Goal: Information Seeking & Learning: Find specific fact

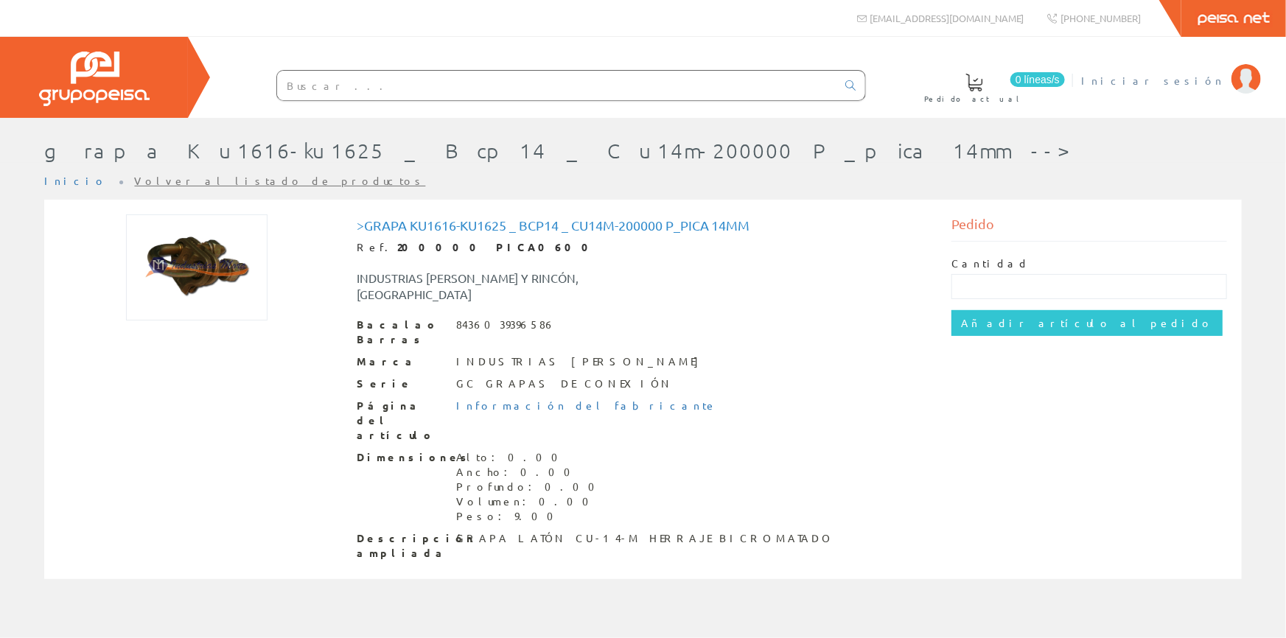
click at [1206, 82] on font "Iniciar sesión" at bounding box center [1152, 80] width 143 height 13
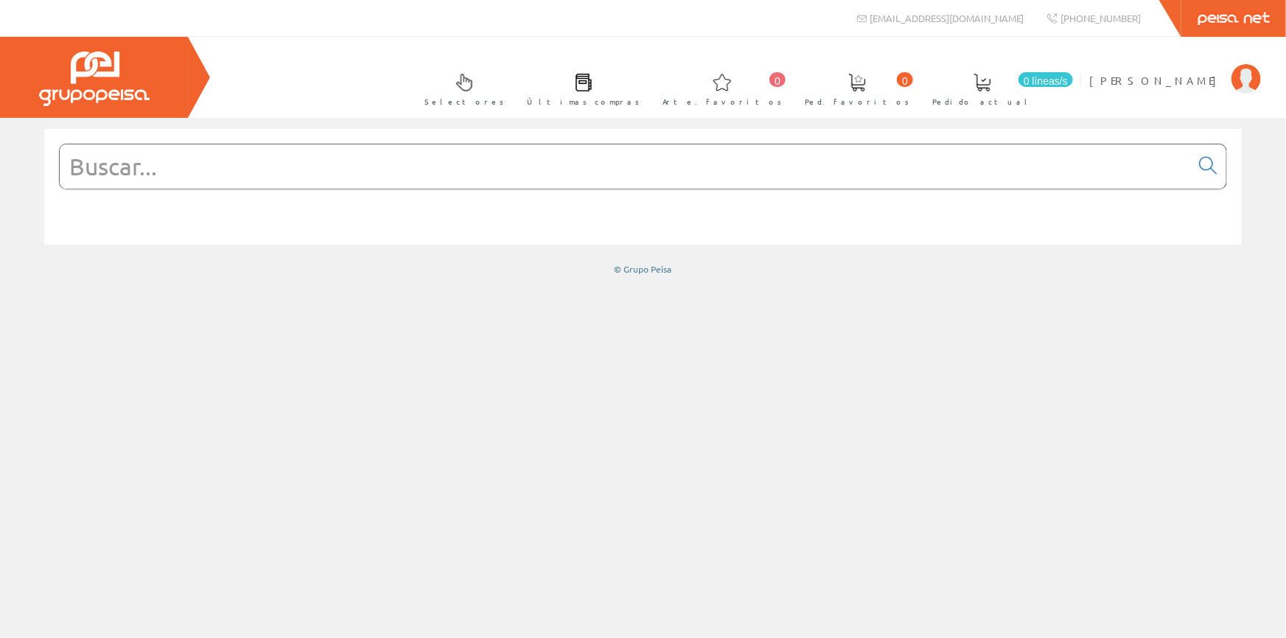
click at [239, 170] on input "text" at bounding box center [625, 166] width 1131 height 44
paste input "STAK 18W [DEMOGRAPHIC_DATA] T8"
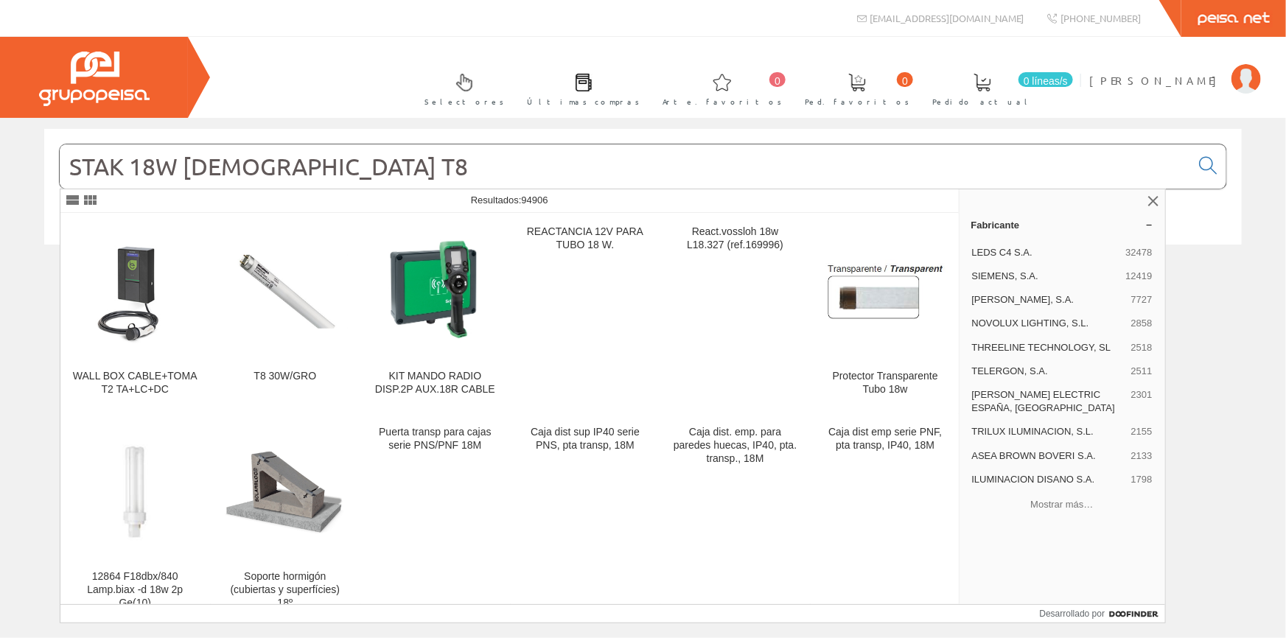
type input "STAK 18W [DEMOGRAPHIC_DATA] T8"
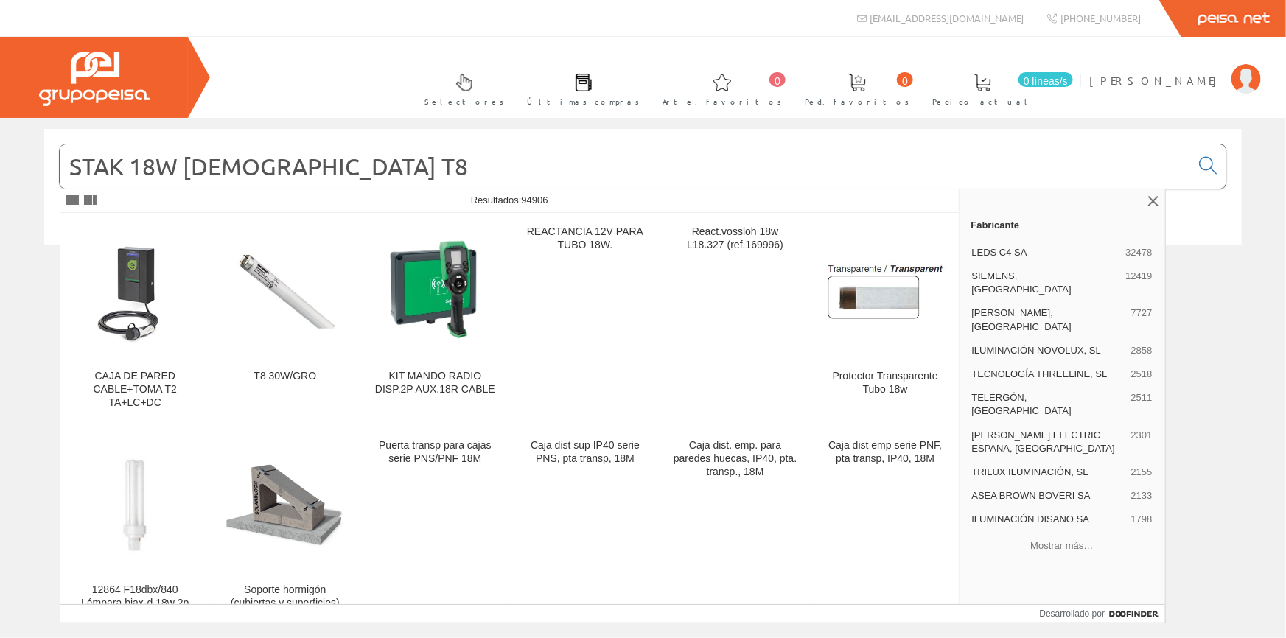
click at [269, 335] on figure at bounding box center [286, 292] width 126 height 133
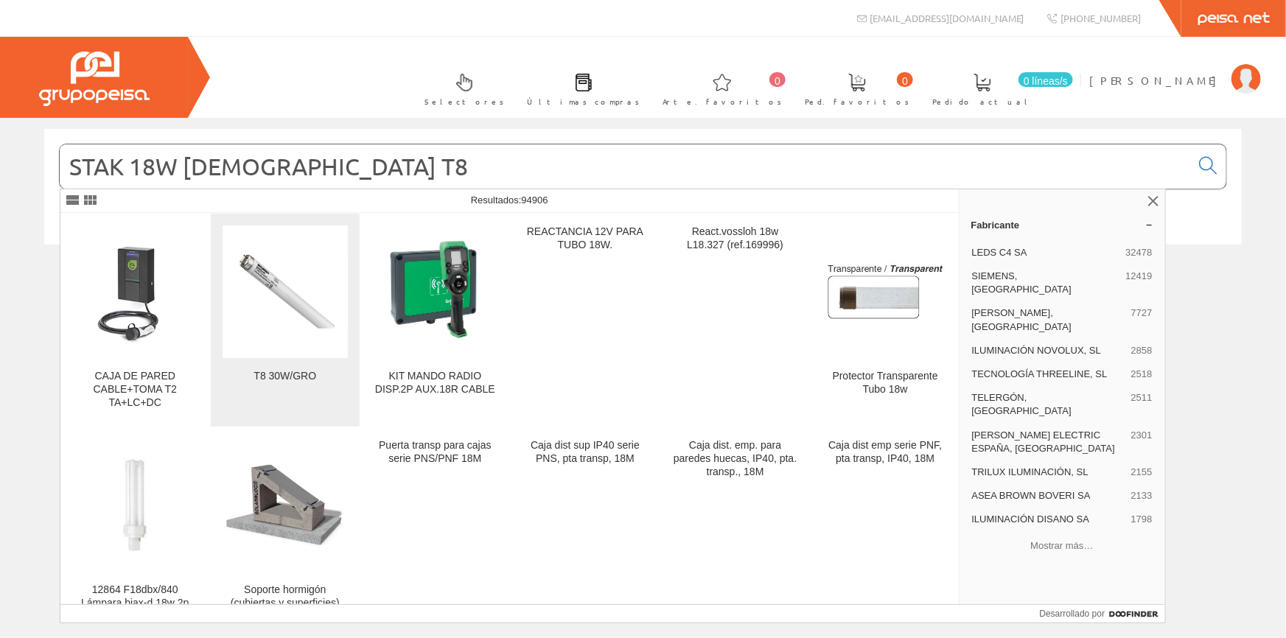
click at [269, 335] on figure at bounding box center [286, 292] width 126 height 133
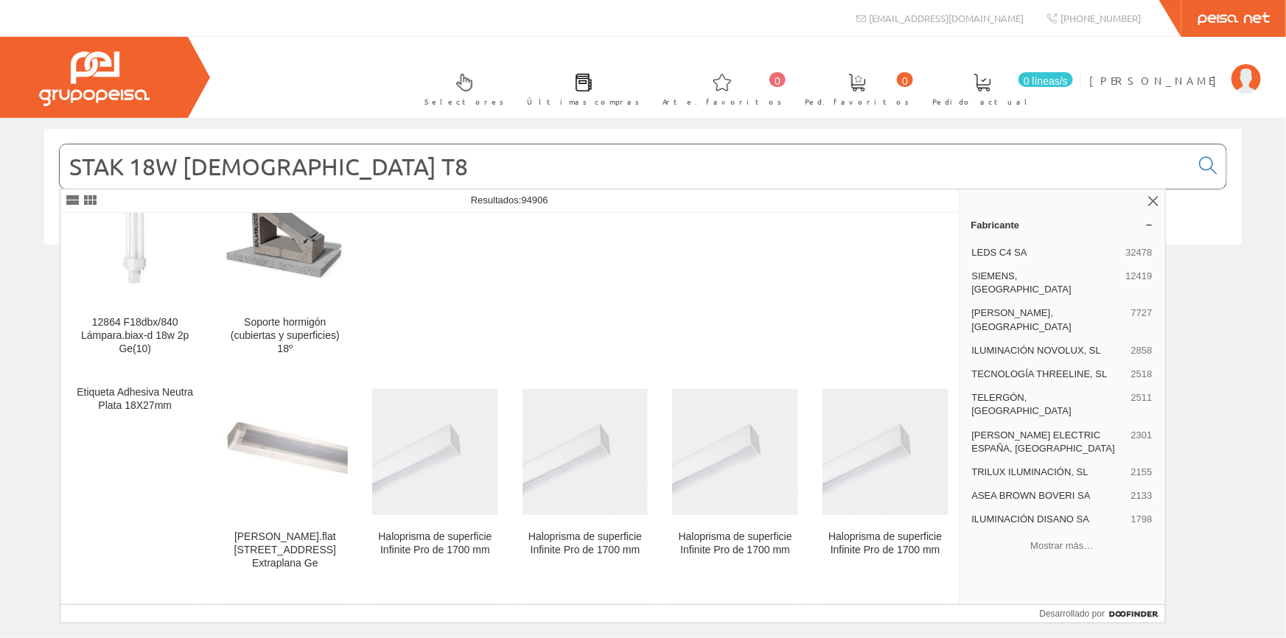
scroll to position [335, 0]
